Goal: Find specific page/section: Find specific page/section

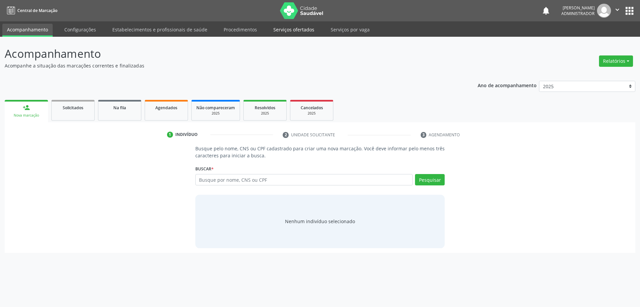
click at [284, 28] on link "Serviços ofertados" at bounding box center [294, 30] width 50 height 12
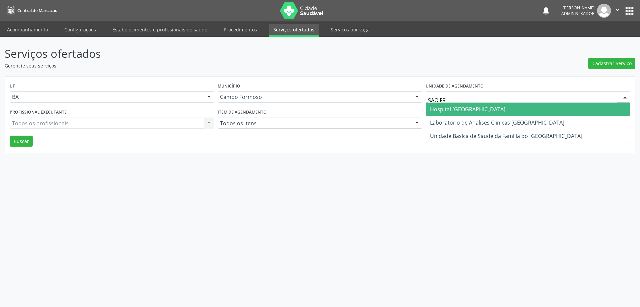
type input "SAO FRA"
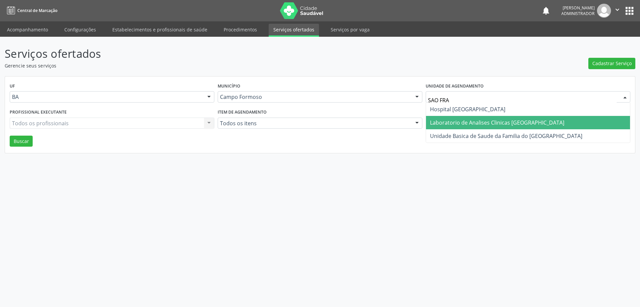
click at [427, 119] on span "Laboratorio de Analises Clinicas [GEOGRAPHIC_DATA]" at bounding box center [528, 122] width 204 height 13
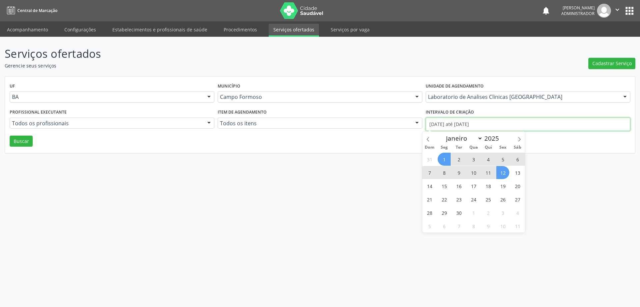
click at [455, 123] on input "[DATE] até [DATE]" at bounding box center [528, 123] width 205 height 13
click at [428, 137] on icon at bounding box center [428, 139] width 5 height 5
select select "7"
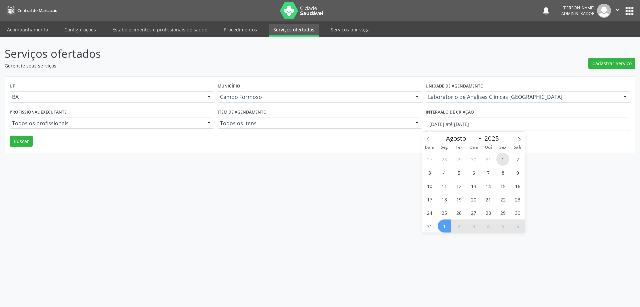
click at [501, 161] on span "1" at bounding box center [503, 158] width 13 height 13
type input "01/08/2025"
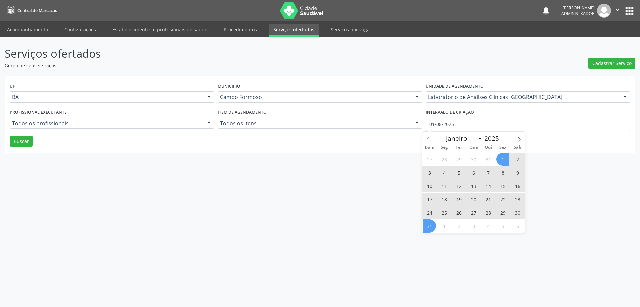
click at [432, 229] on span "31" at bounding box center [429, 225] width 13 height 13
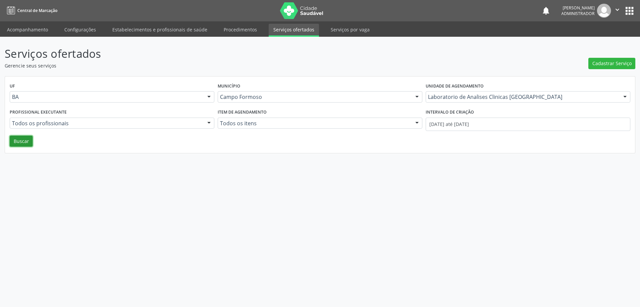
click at [23, 141] on button "Buscar" at bounding box center [21, 140] width 23 height 11
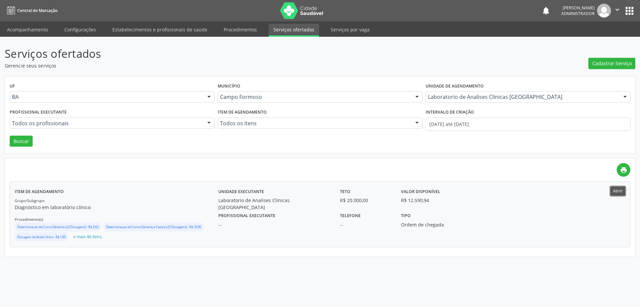
click at [615, 190] on button "Abrir" at bounding box center [618, 190] width 15 height 9
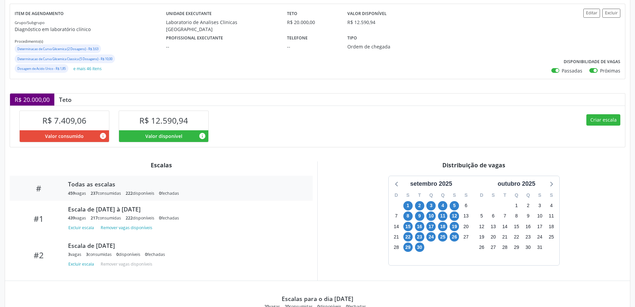
scroll to position [100, 0]
